Goal: Information Seeking & Learning: Learn about a topic

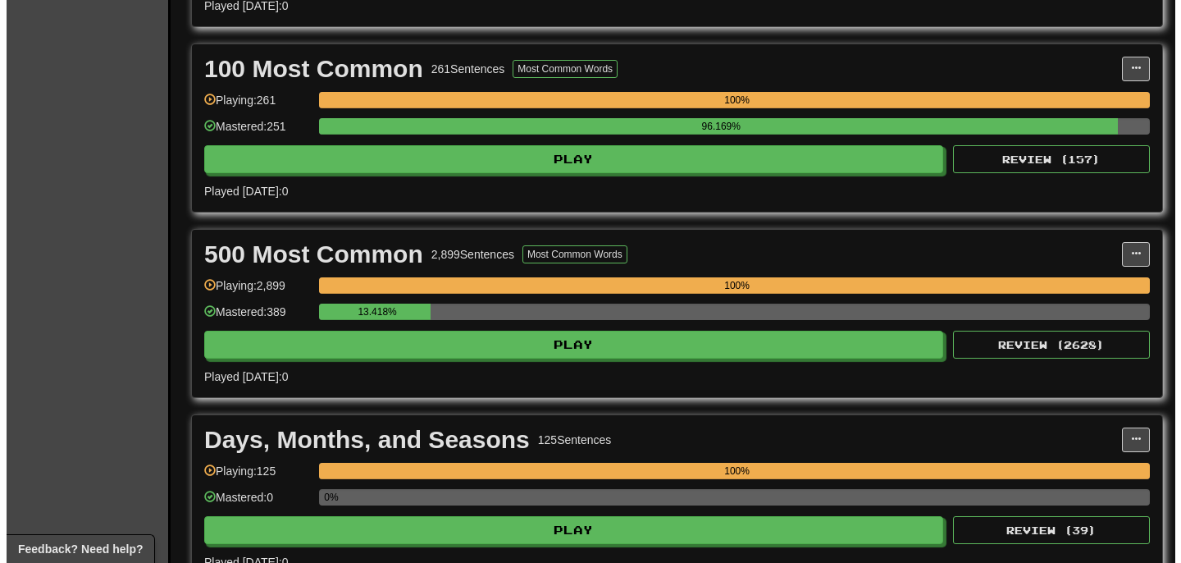
scroll to position [609, 0]
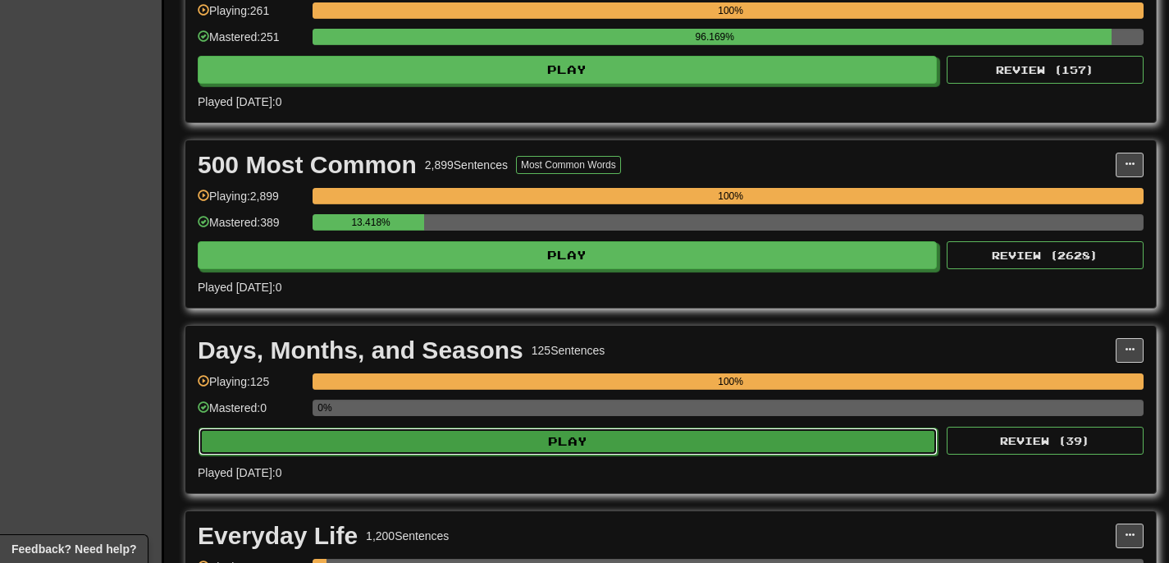
click at [445, 439] on button "Play" at bounding box center [567, 441] width 739 height 28
select select "**"
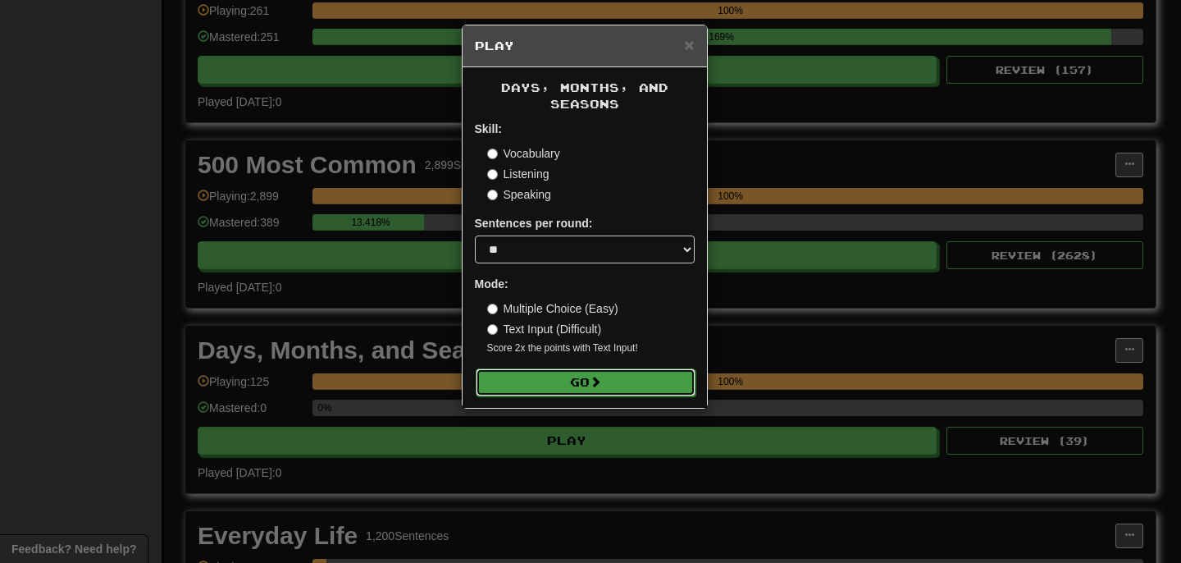
click at [522, 372] on button "Go" at bounding box center [586, 382] width 220 height 28
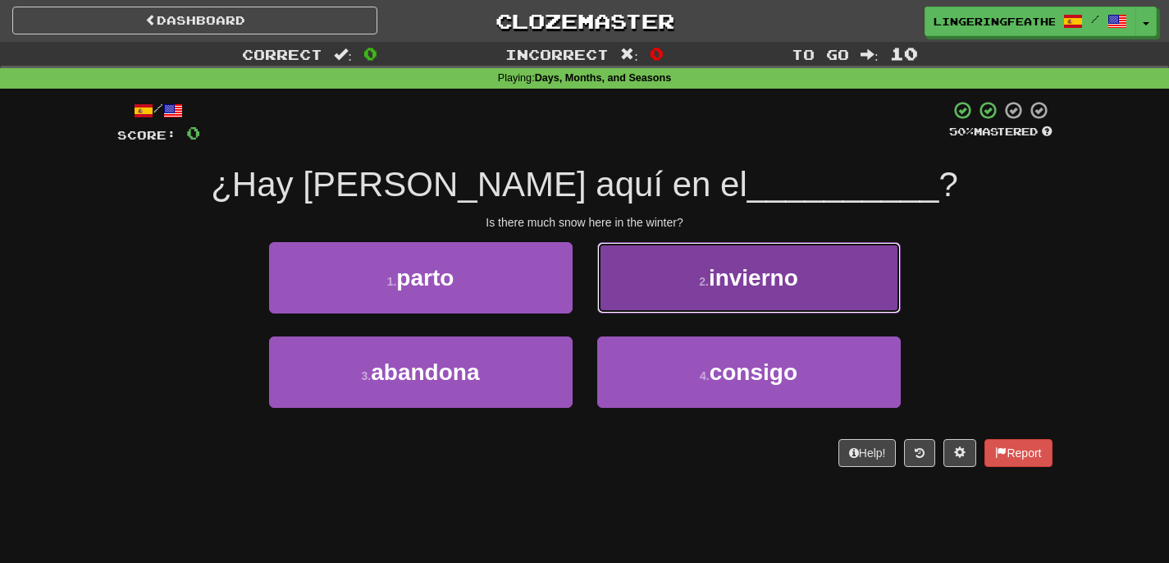
click at [684, 293] on button "2 . invierno" at bounding box center [748, 277] width 303 height 71
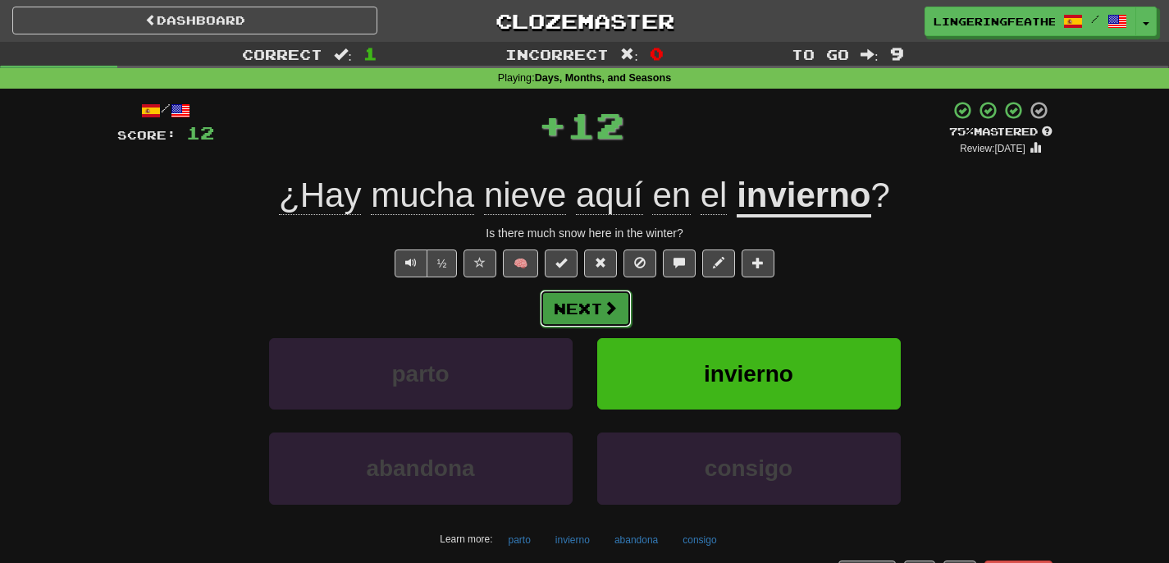
click at [605, 308] on span at bounding box center [610, 307] width 15 height 15
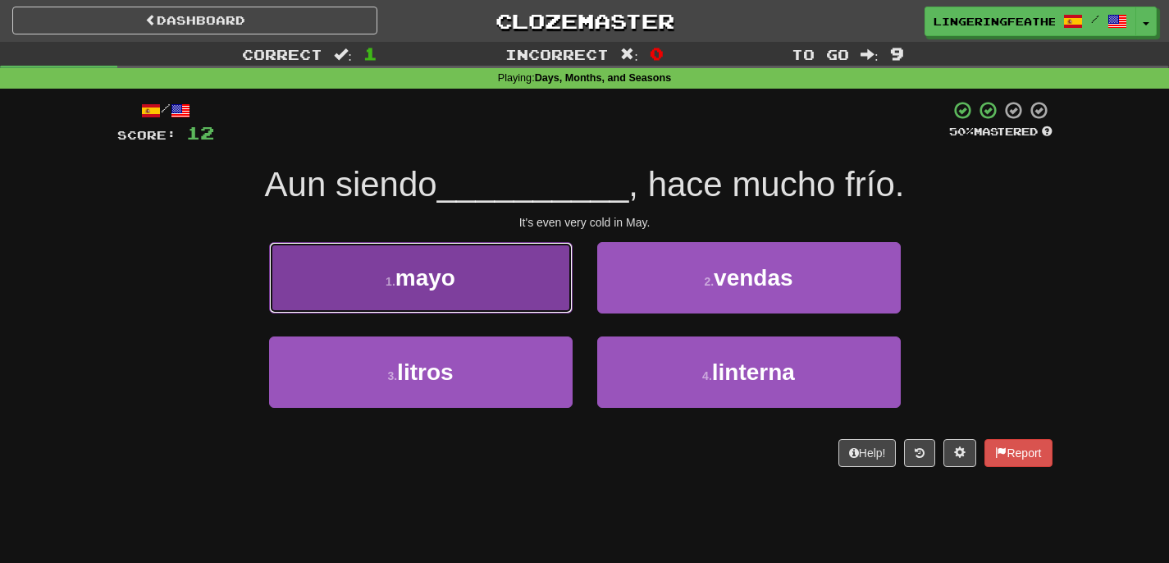
click at [516, 280] on button "1 . mayo" at bounding box center [420, 277] width 303 height 71
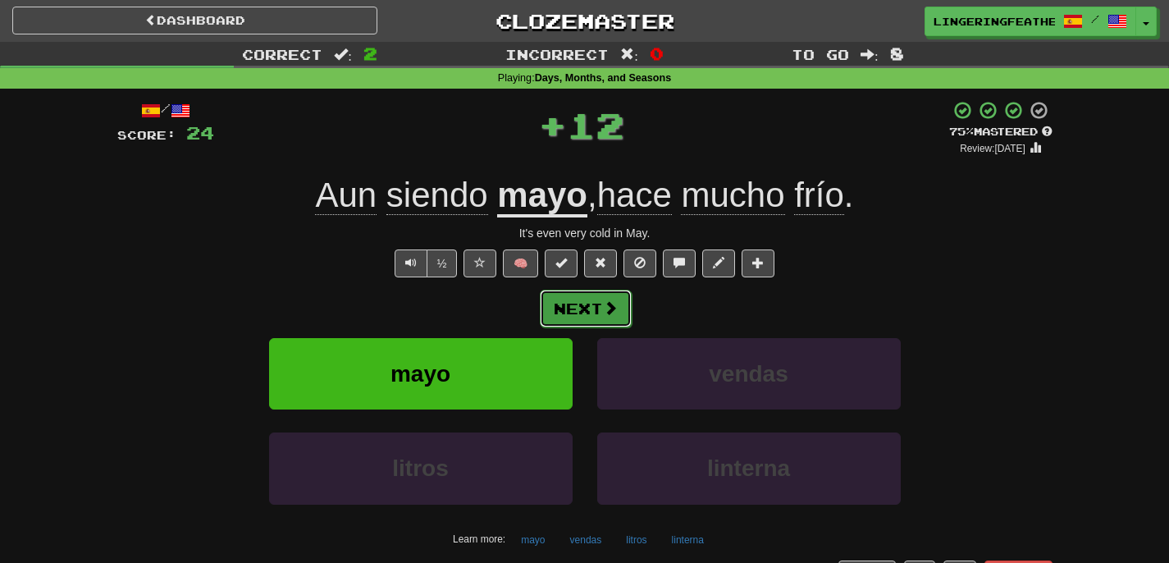
click at [625, 316] on button "Next" at bounding box center [586, 309] width 92 height 38
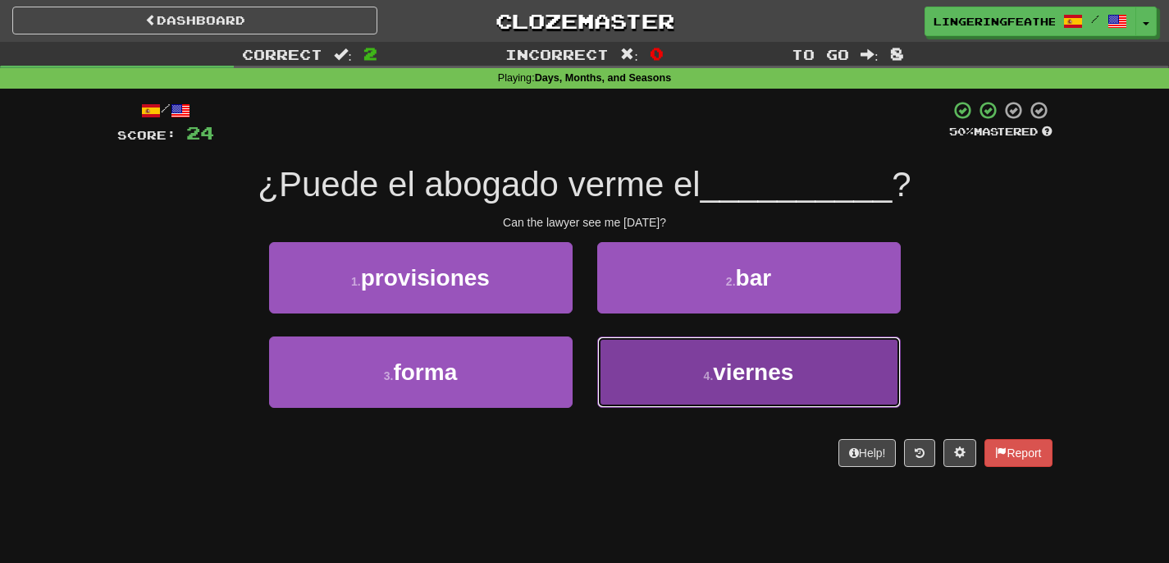
click at [641, 369] on button "4 . viernes" at bounding box center [748, 371] width 303 height 71
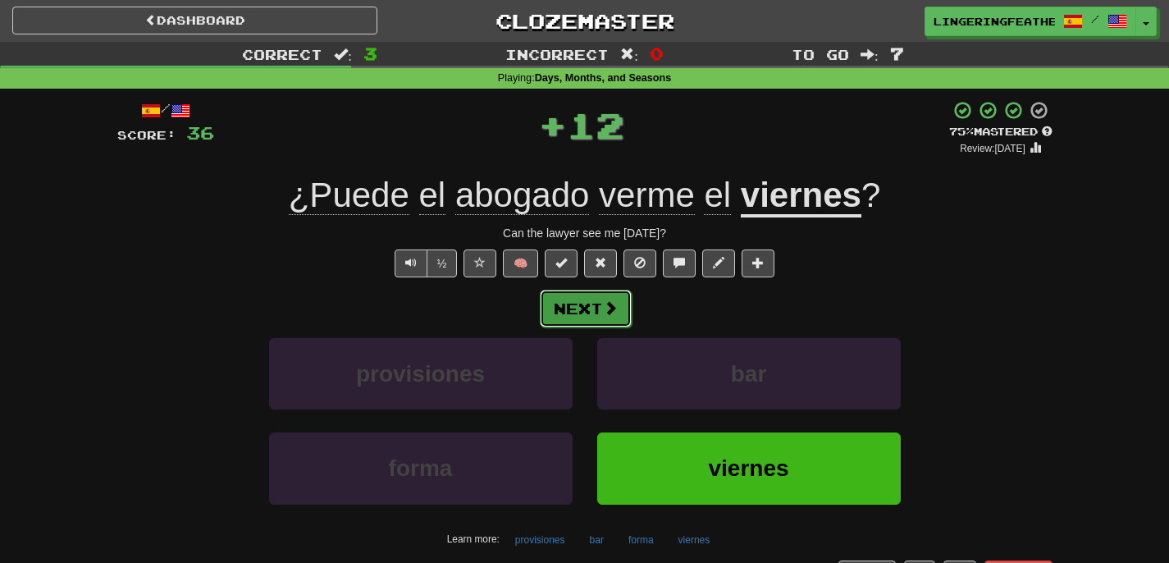
click at [586, 312] on button "Next" at bounding box center [586, 309] width 92 height 38
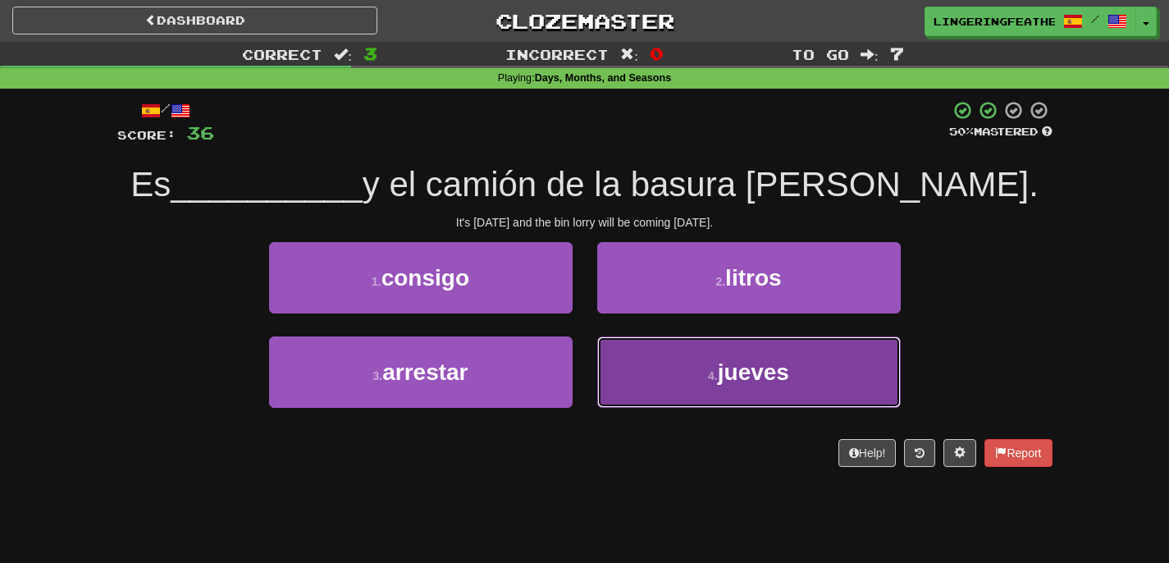
click at [630, 372] on button "4 . jueves" at bounding box center [748, 371] width 303 height 71
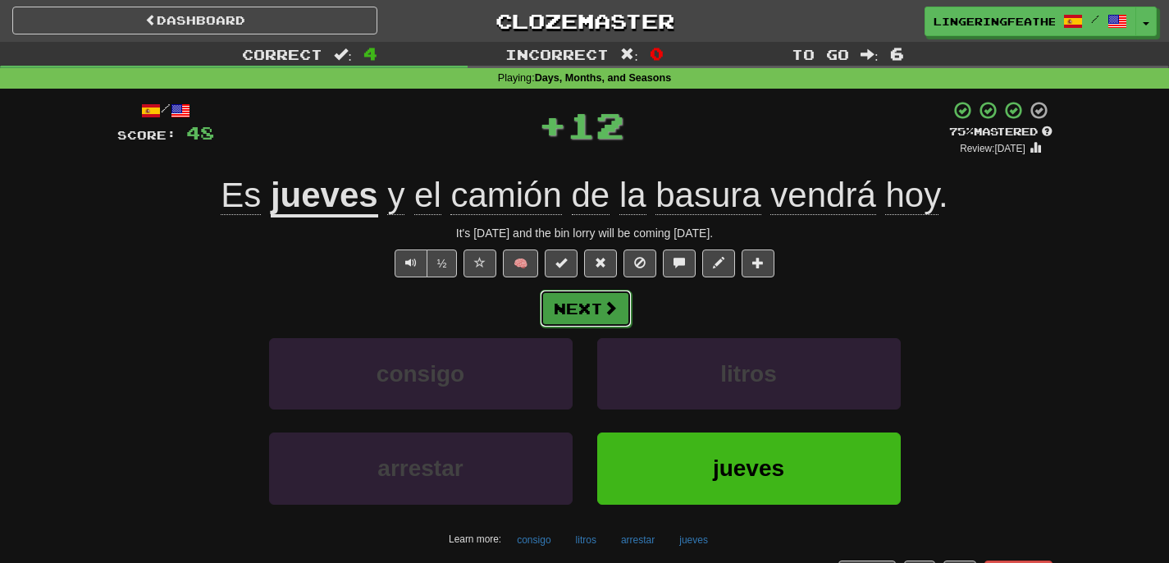
click at [596, 317] on button "Next" at bounding box center [586, 309] width 92 height 38
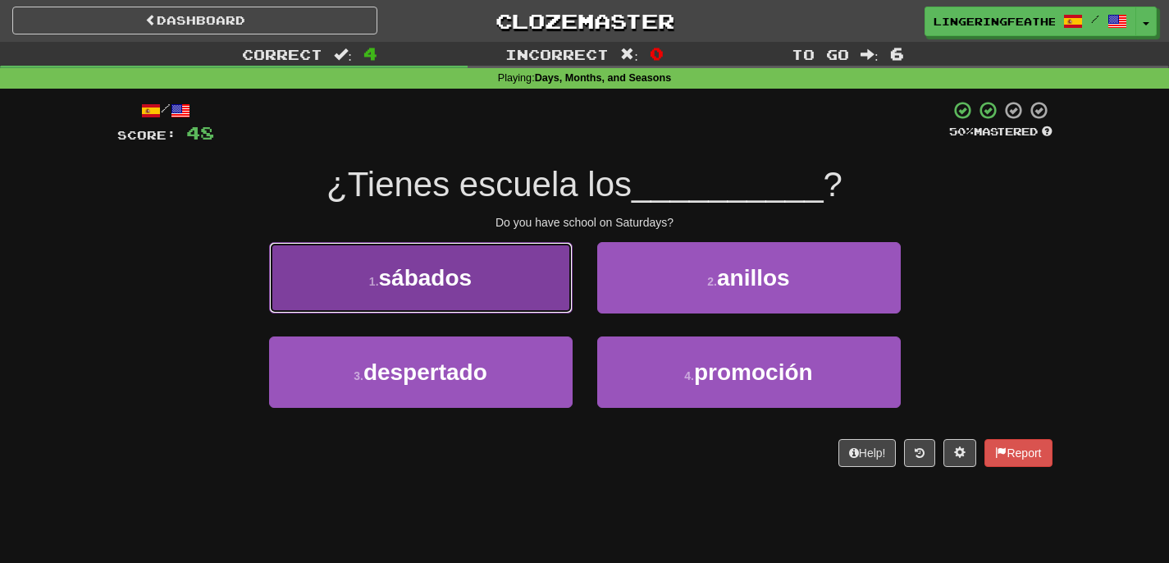
click at [488, 305] on button "1 . [PERSON_NAME]" at bounding box center [420, 277] width 303 height 71
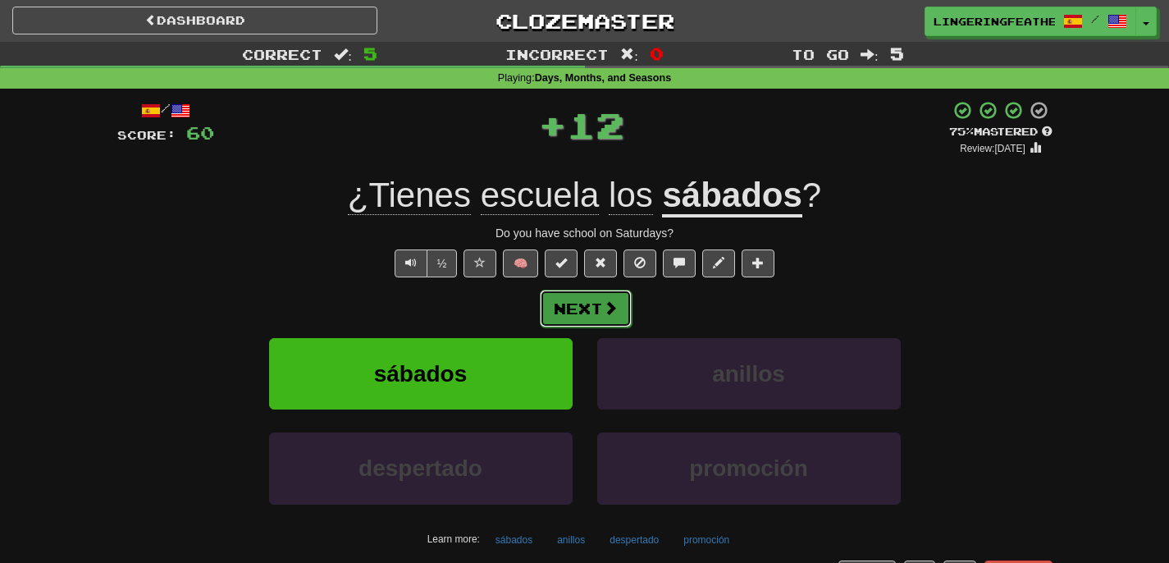
click at [610, 314] on span at bounding box center [610, 307] width 15 height 15
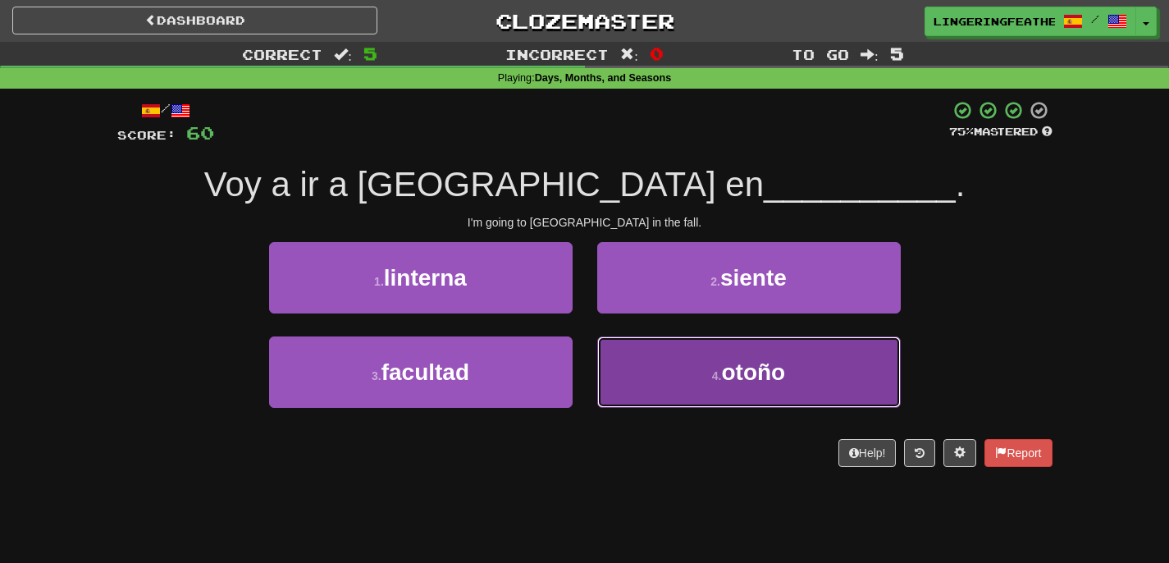
click at [645, 359] on button "4 . otoño" at bounding box center [748, 371] width 303 height 71
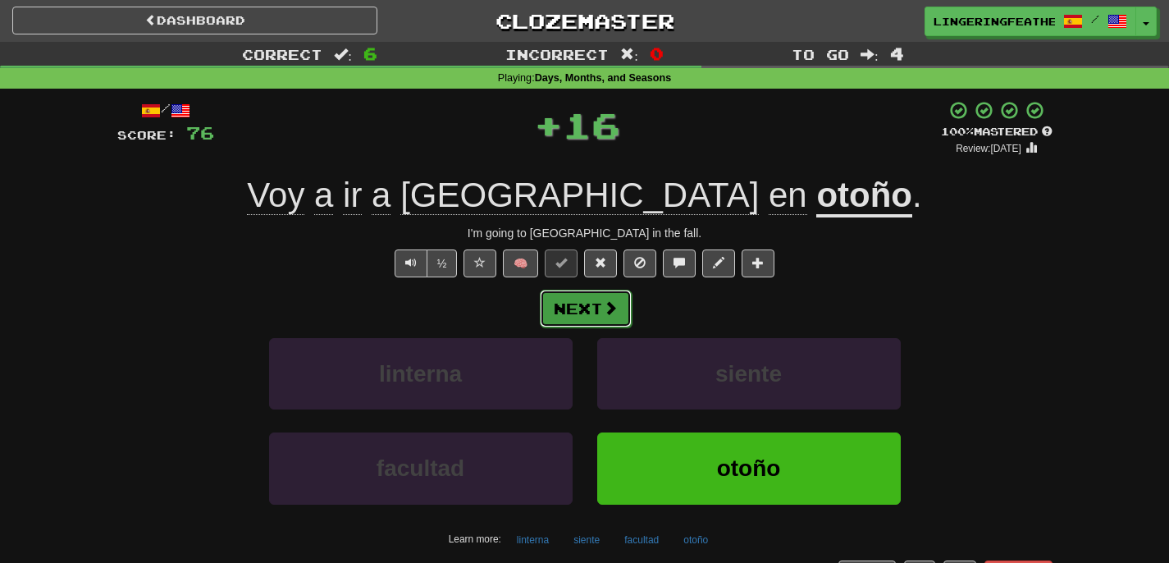
click at [592, 312] on button "Next" at bounding box center [586, 309] width 92 height 38
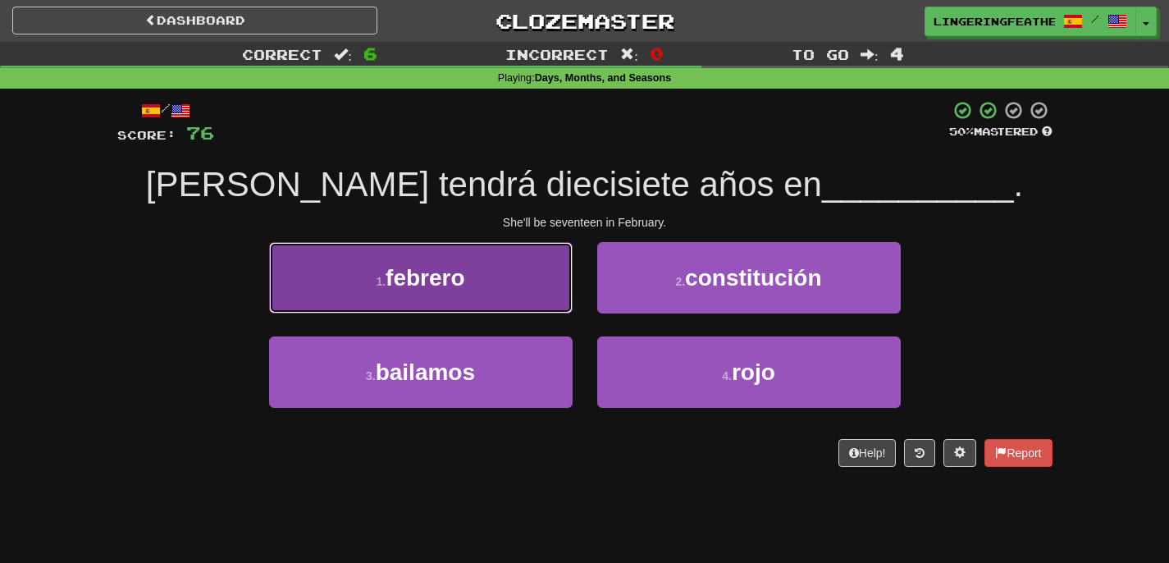
click at [521, 290] on button "1 . febrero" at bounding box center [420, 277] width 303 height 71
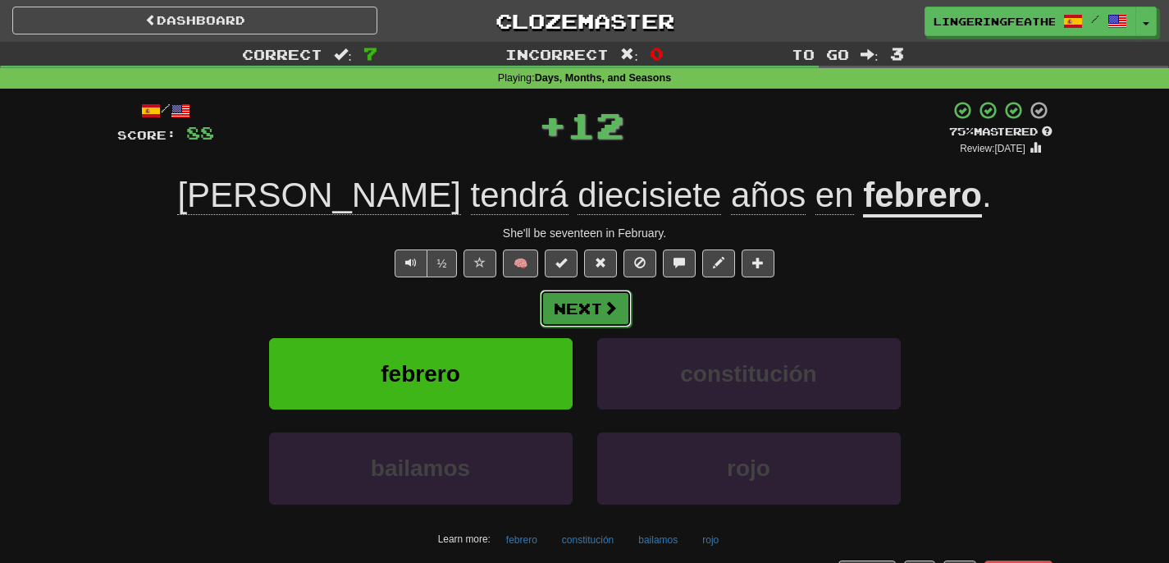
click at [608, 300] on span at bounding box center [610, 307] width 15 height 15
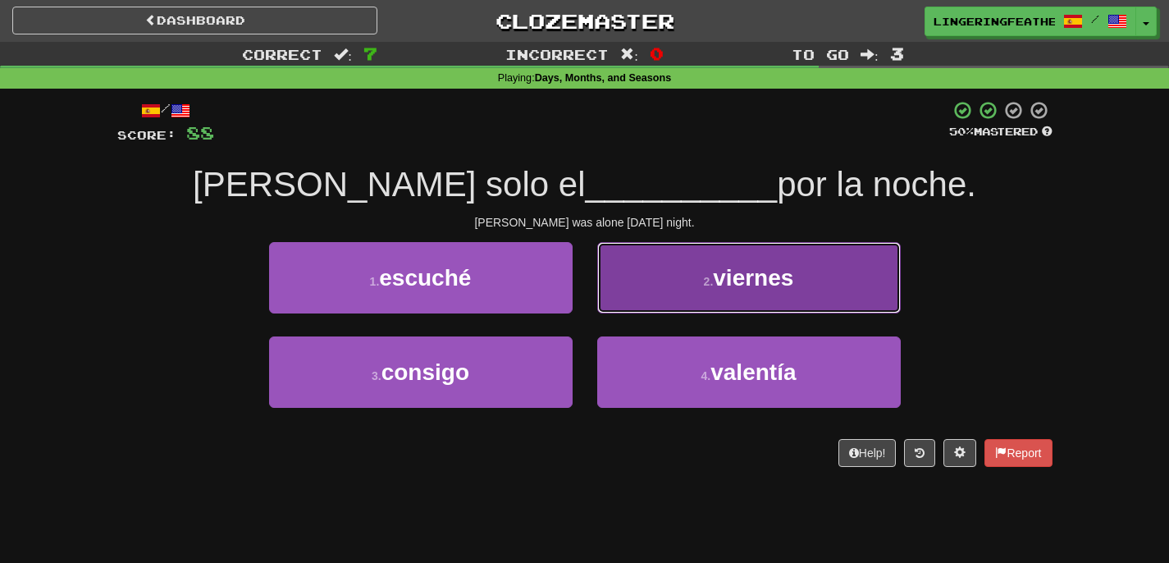
click at [701, 274] on button "2 . viernes" at bounding box center [748, 277] width 303 height 71
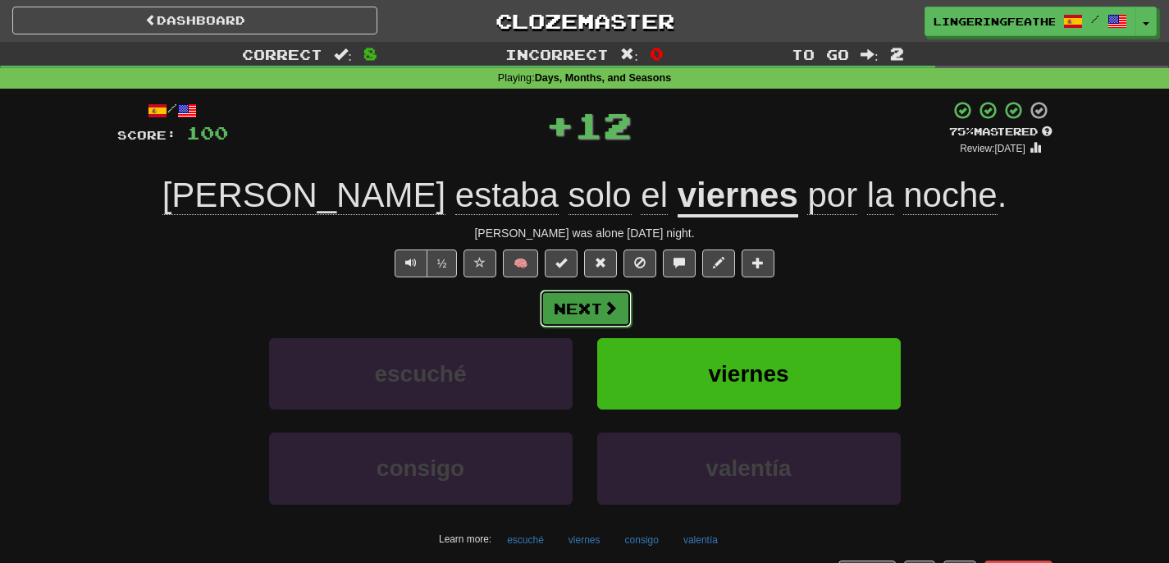
click at [598, 299] on button "Next" at bounding box center [586, 309] width 92 height 38
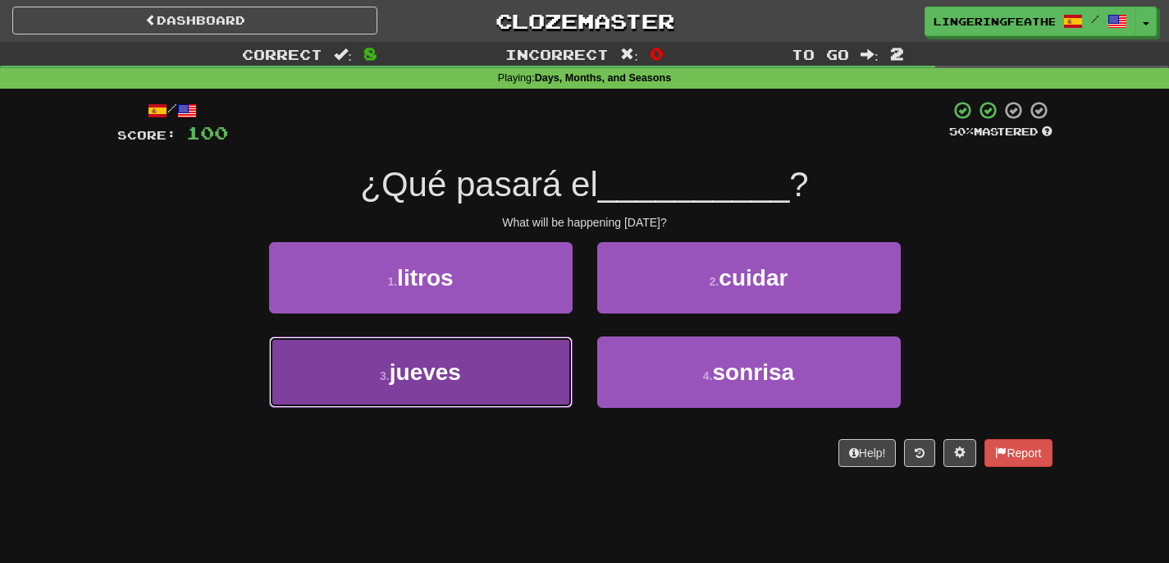
click at [497, 379] on button "3 . jueves" at bounding box center [420, 371] width 303 height 71
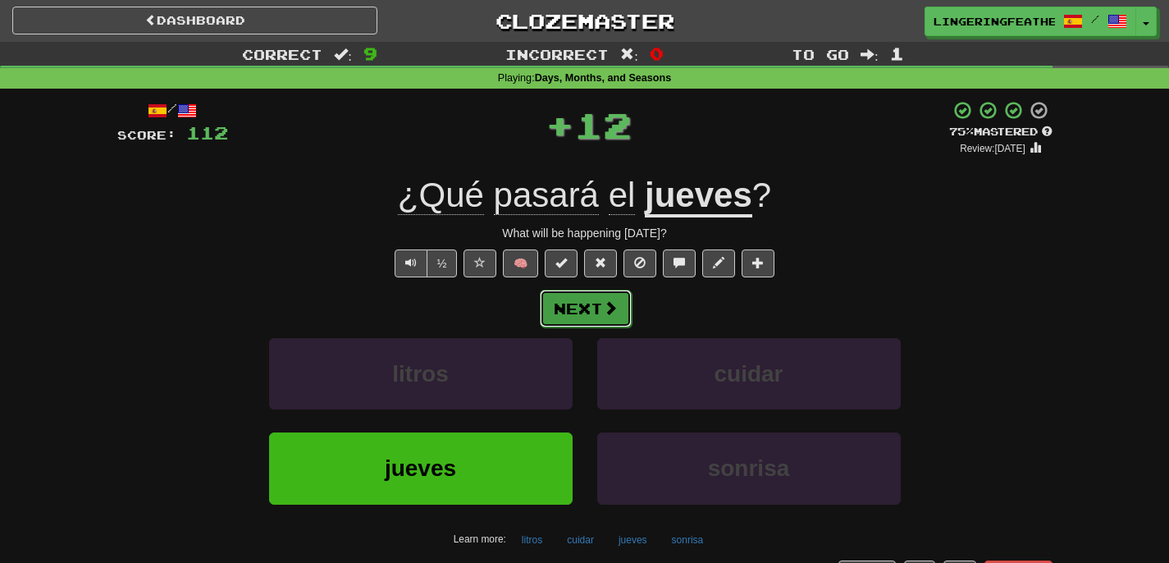
click at [613, 320] on button "Next" at bounding box center [586, 309] width 92 height 38
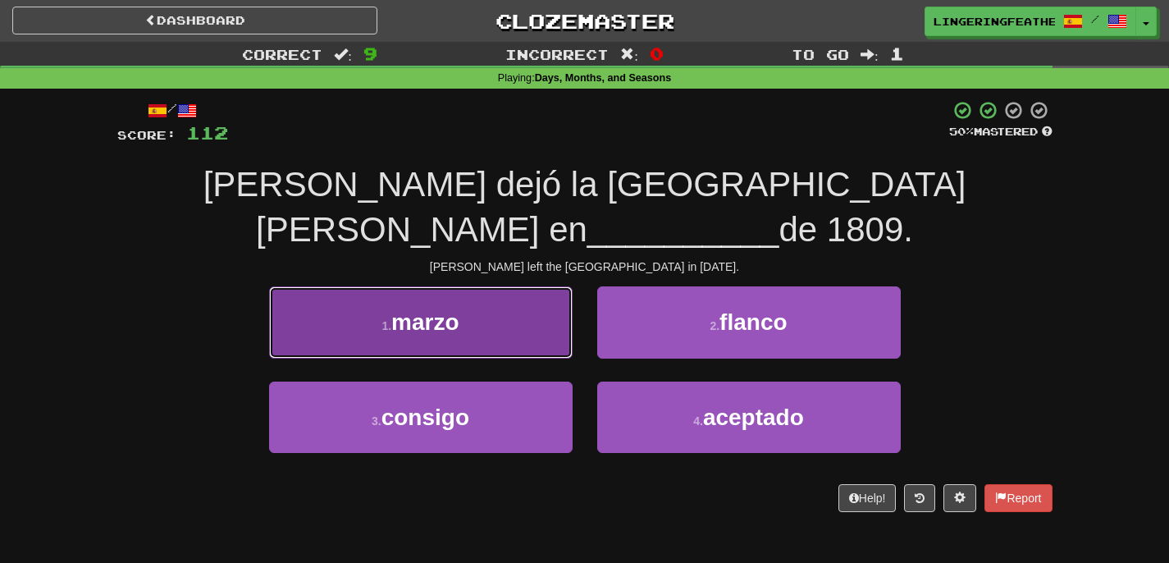
click at [519, 321] on button "1 . marzo" at bounding box center [420, 321] width 303 height 71
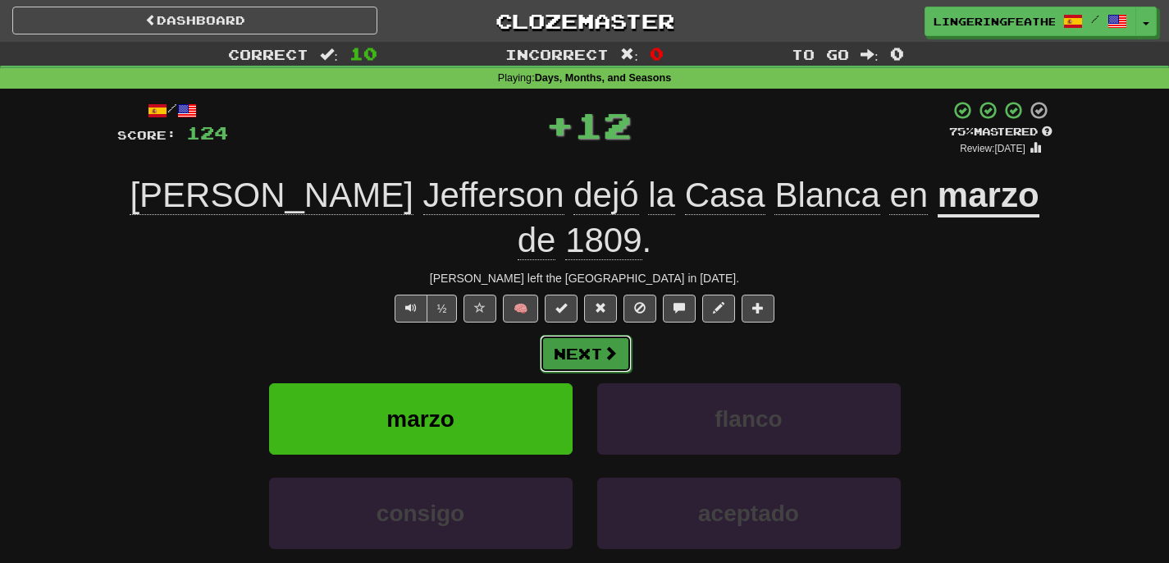
click at [583, 335] on button "Next" at bounding box center [586, 354] width 92 height 38
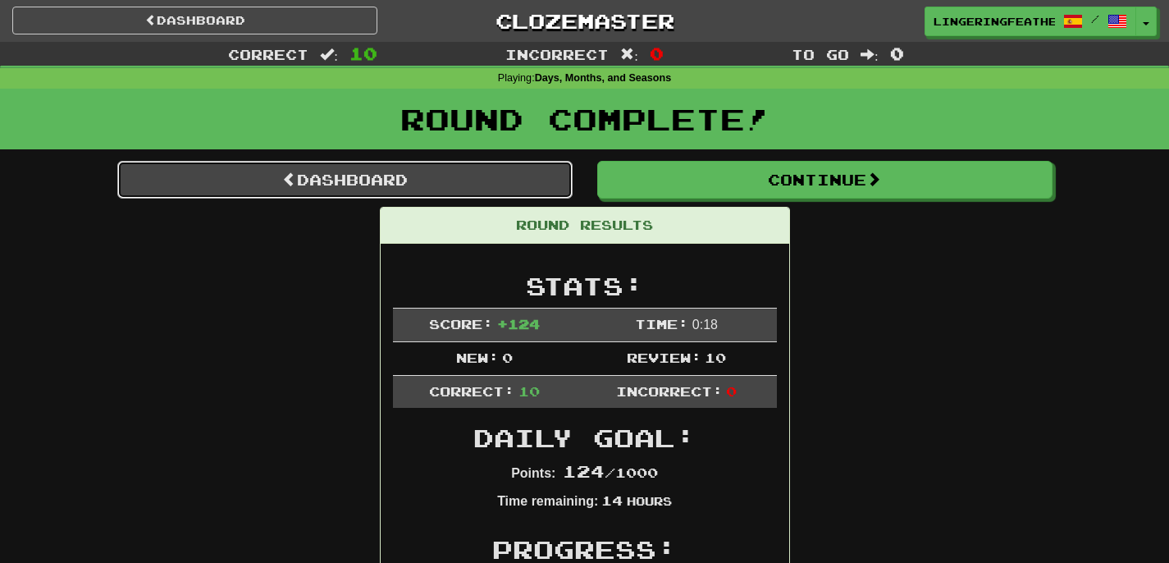
click at [375, 181] on link "Dashboard" at bounding box center [344, 180] width 455 height 38
